Goal: Task Accomplishment & Management: Manage account settings

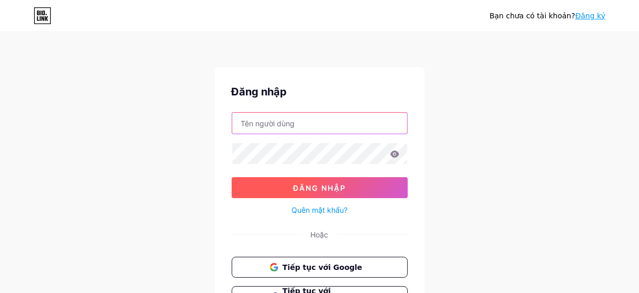
type input "[EMAIL_ADDRESS][DOMAIN_NAME]"
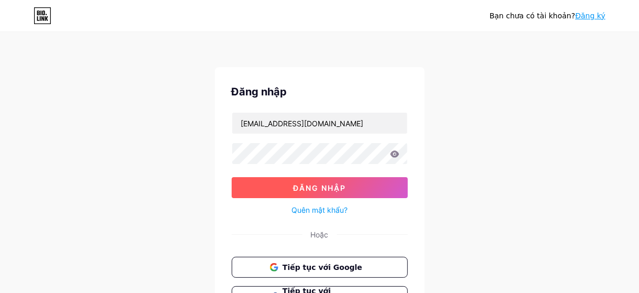
click at [330, 185] on font "Đăng nhập" at bounding box center [319, 188] width 53 height 9
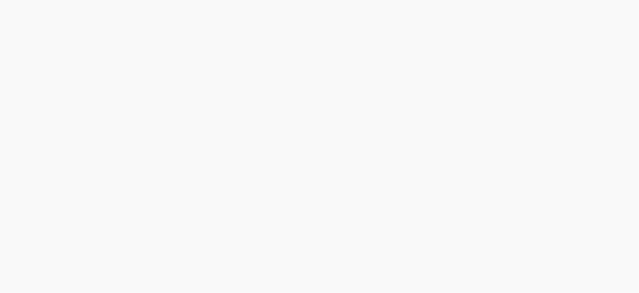
click at [395, 158] on div at bounding box center [319, 146] width 639 height 293
